Goal: Information Seeking & Learning: Learn about a topic

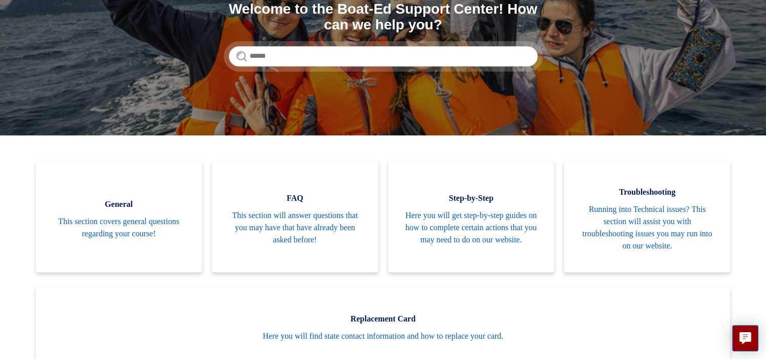
scroll to position [142, 0]
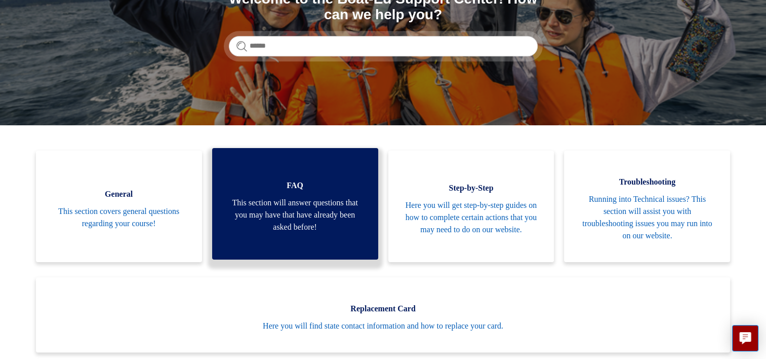
click at [296, 216] on span "This section will answer questions that you may have that have already been ask…" at bounding box center [295, 215] width 136 height 36
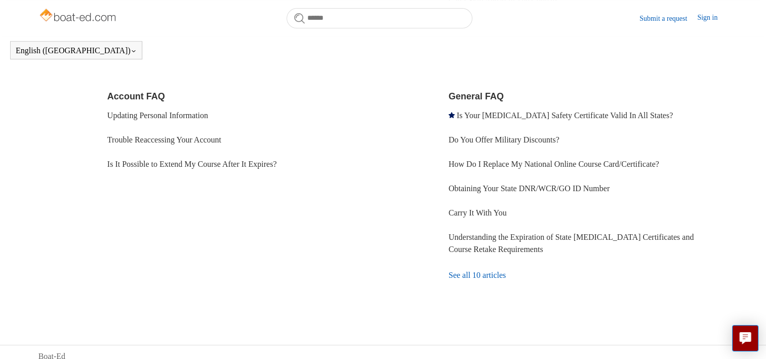
scroll to position [31, 0]
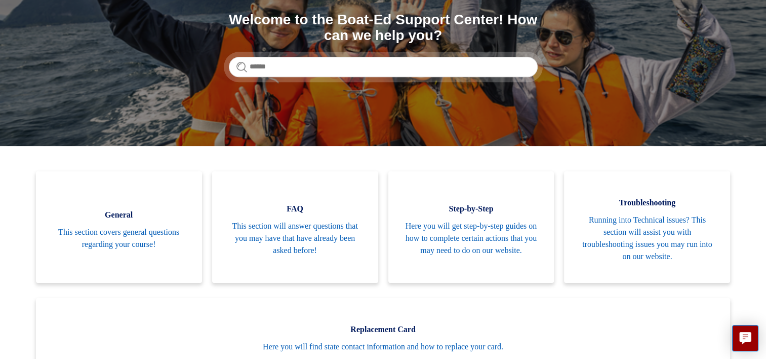
scroll to position [122, 0]
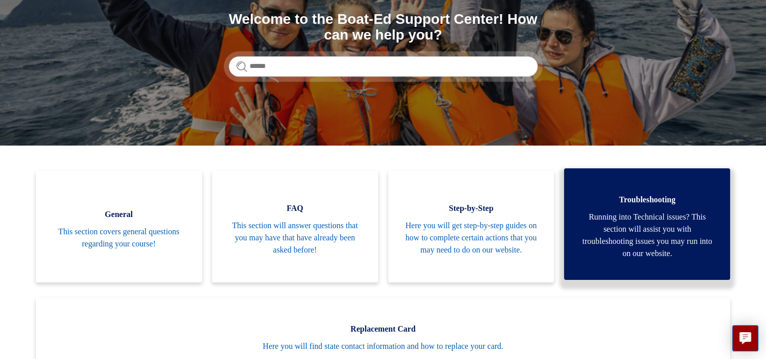
click at [650, 230] on span "Running into Technical issues? This section will assist you with troubleshootin…" at bounding box center [647, 235] width 136 height 49
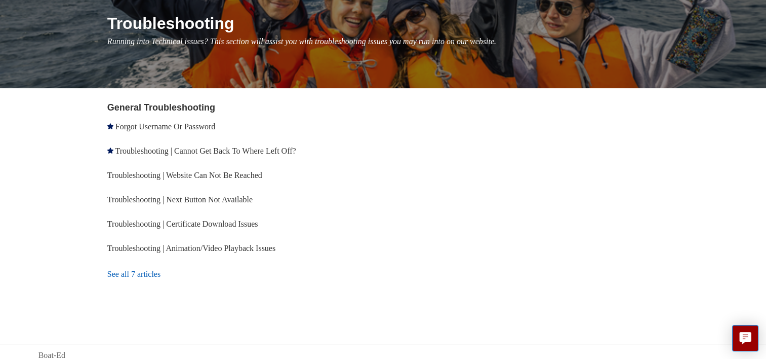
scroll to position [129, 0]
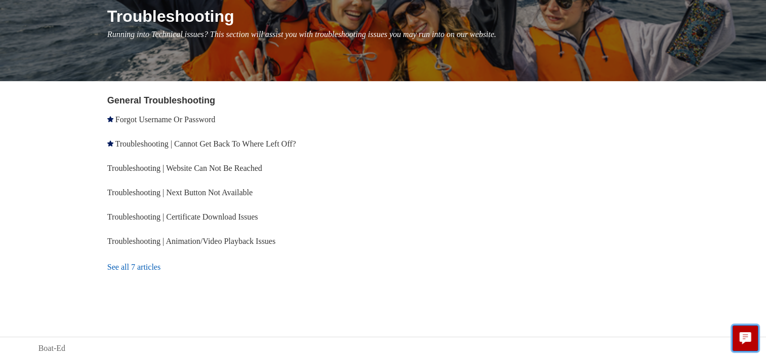
click at [748, 340] on icon "Live chat" at bounding box center [746, 337] width 12 height 10
